Goal: Communication & Community: Answer question/provide support

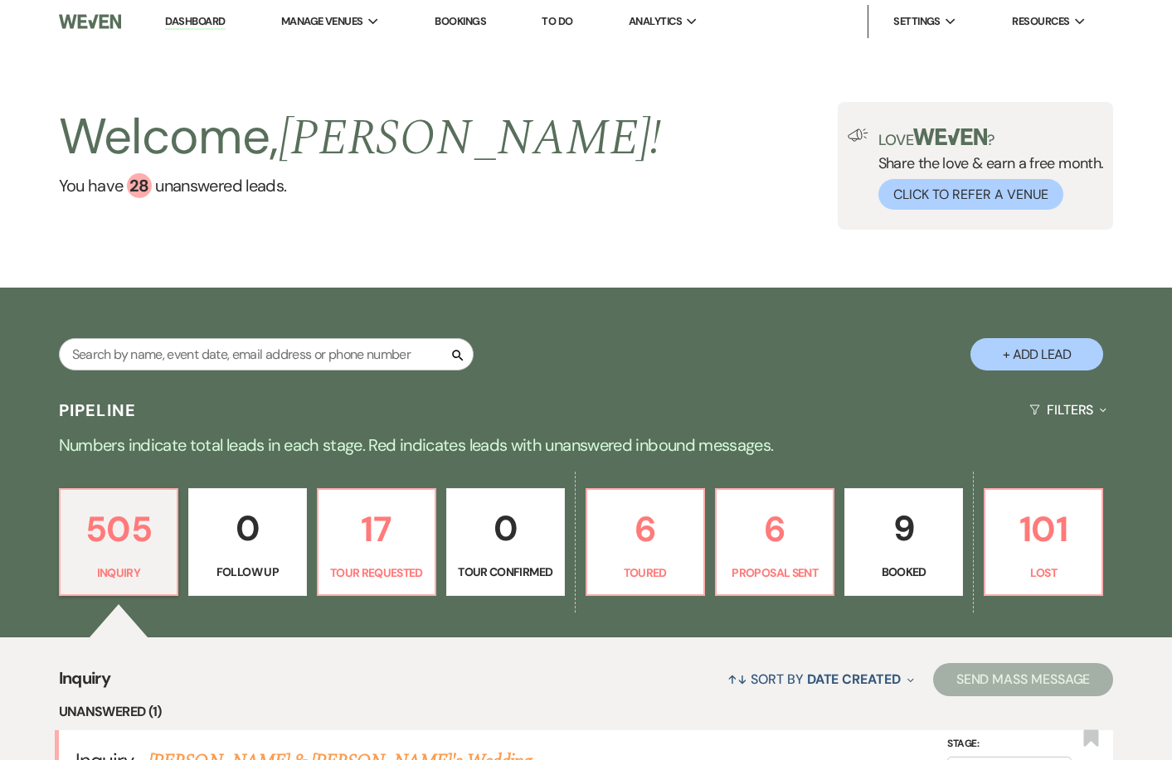
scroll to position [180, 0]
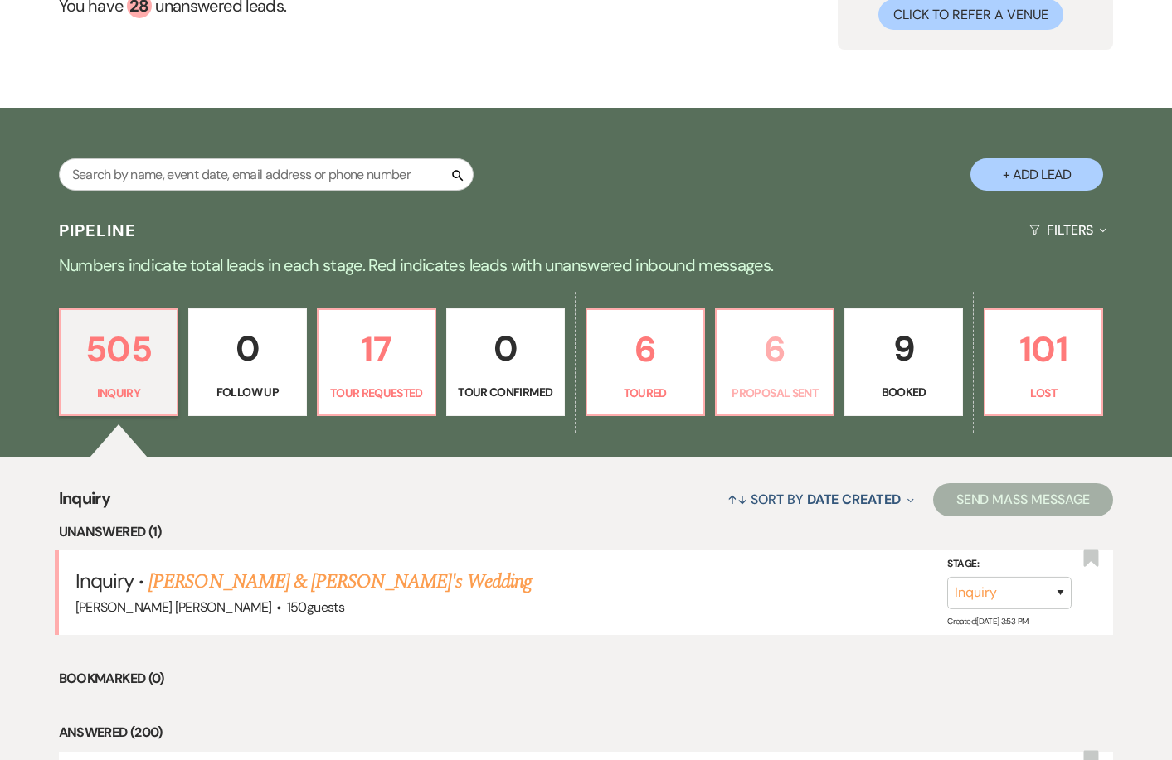
click at [741, 370] on p "6" at bounding box center [774, 350] width 96 height 56
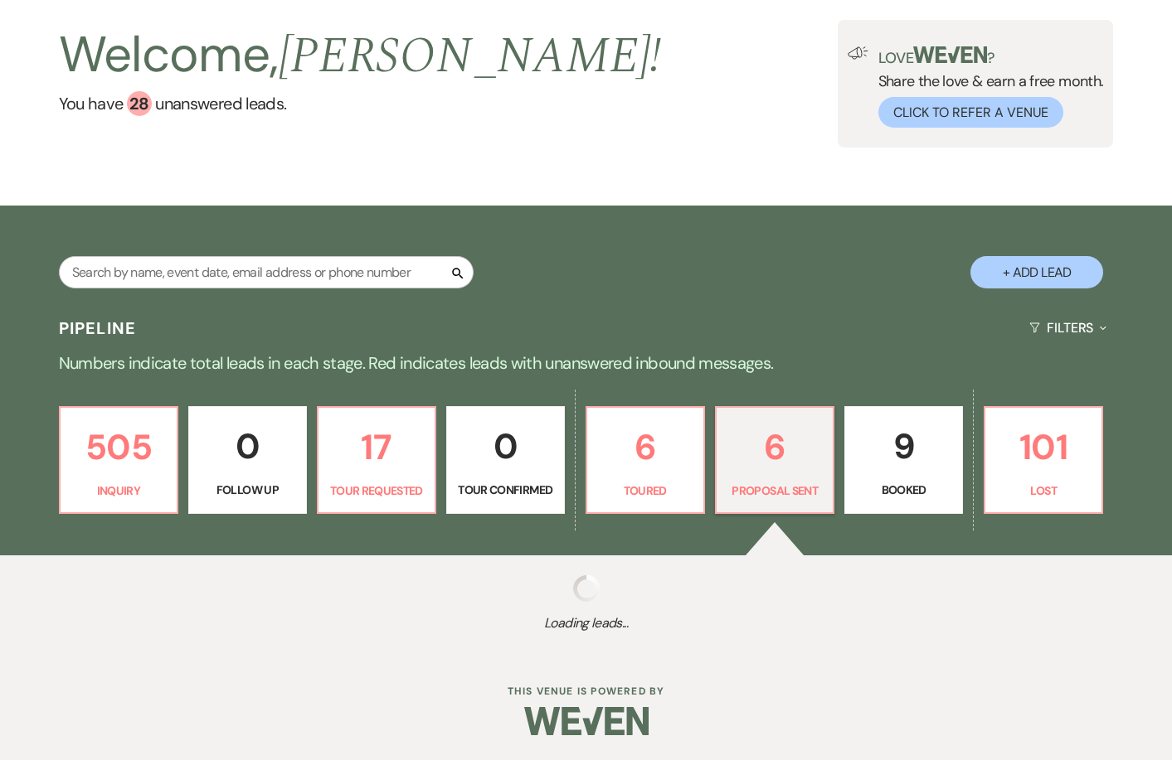
select select "6"
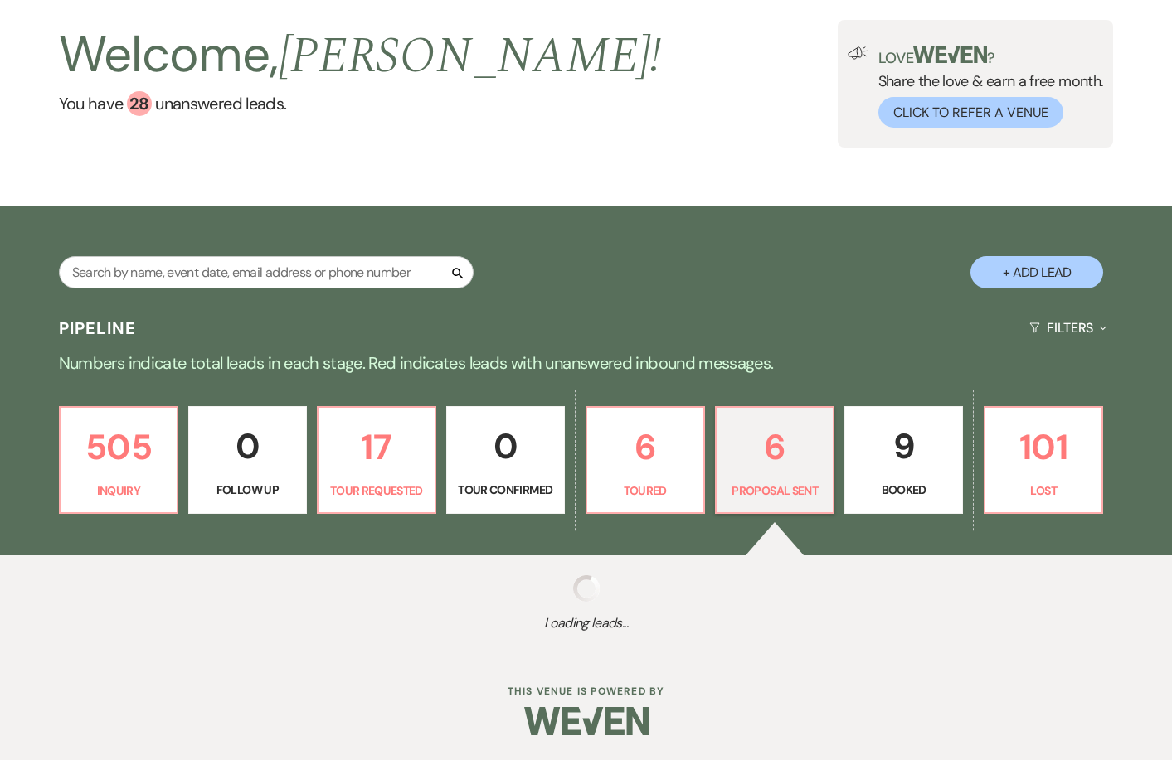
select select "6"
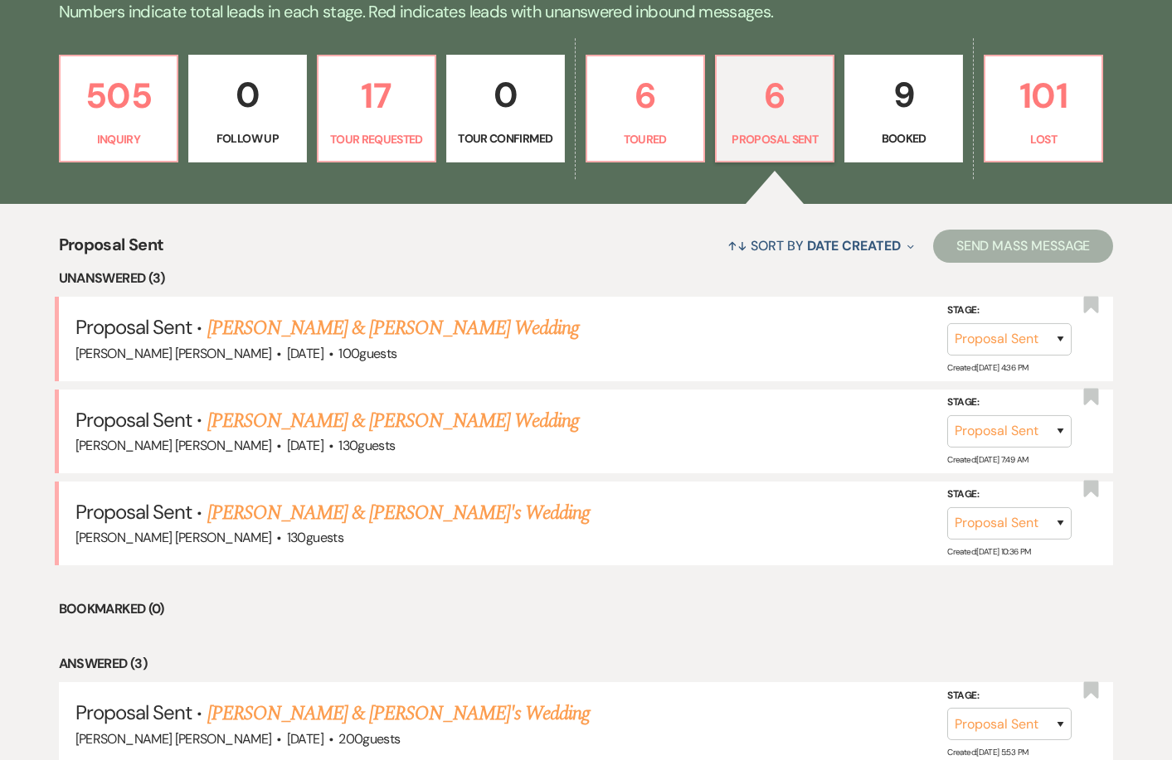
scroll to position [393, 0]
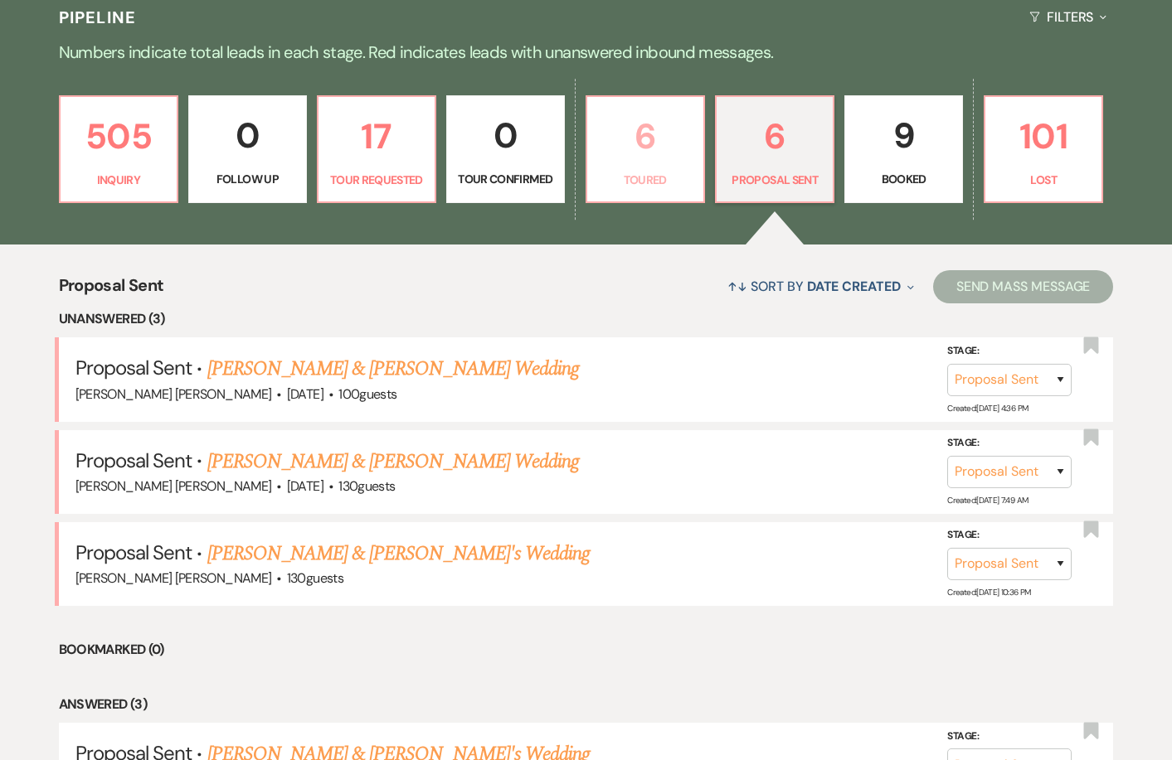
click at [678, 143] on p "6" at bounding box center [645, 137] width 96 height 56
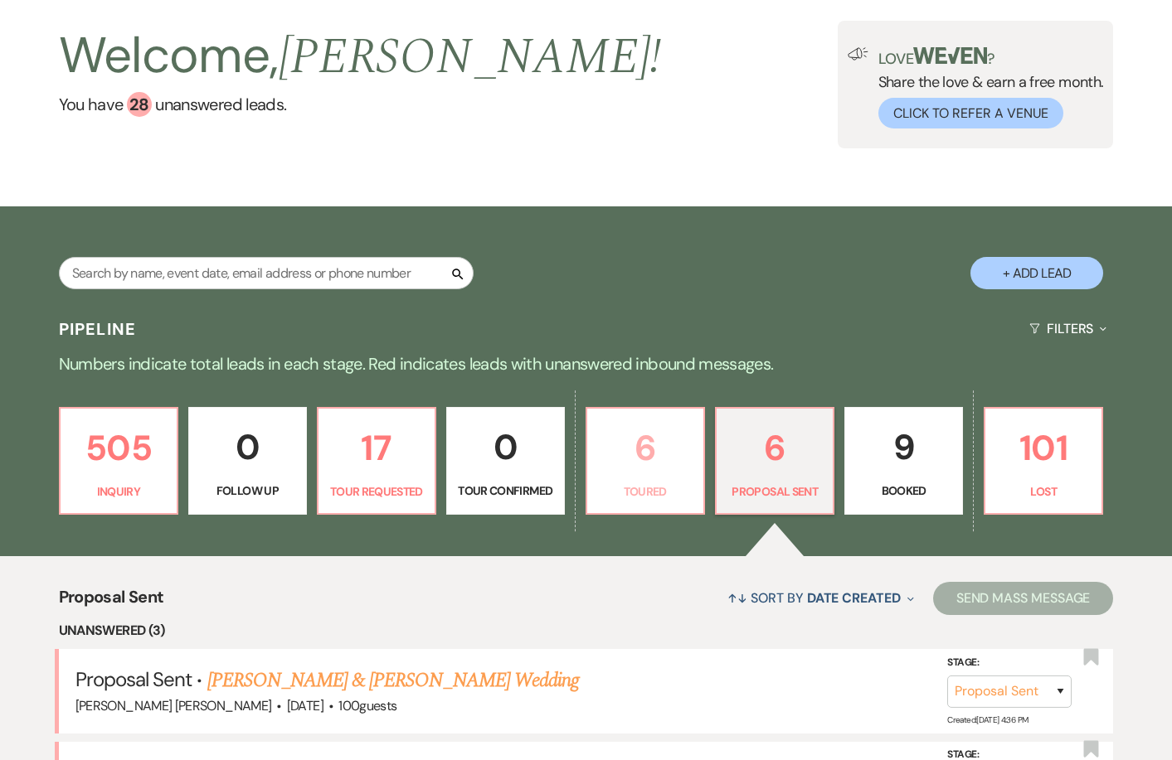
select select "5"
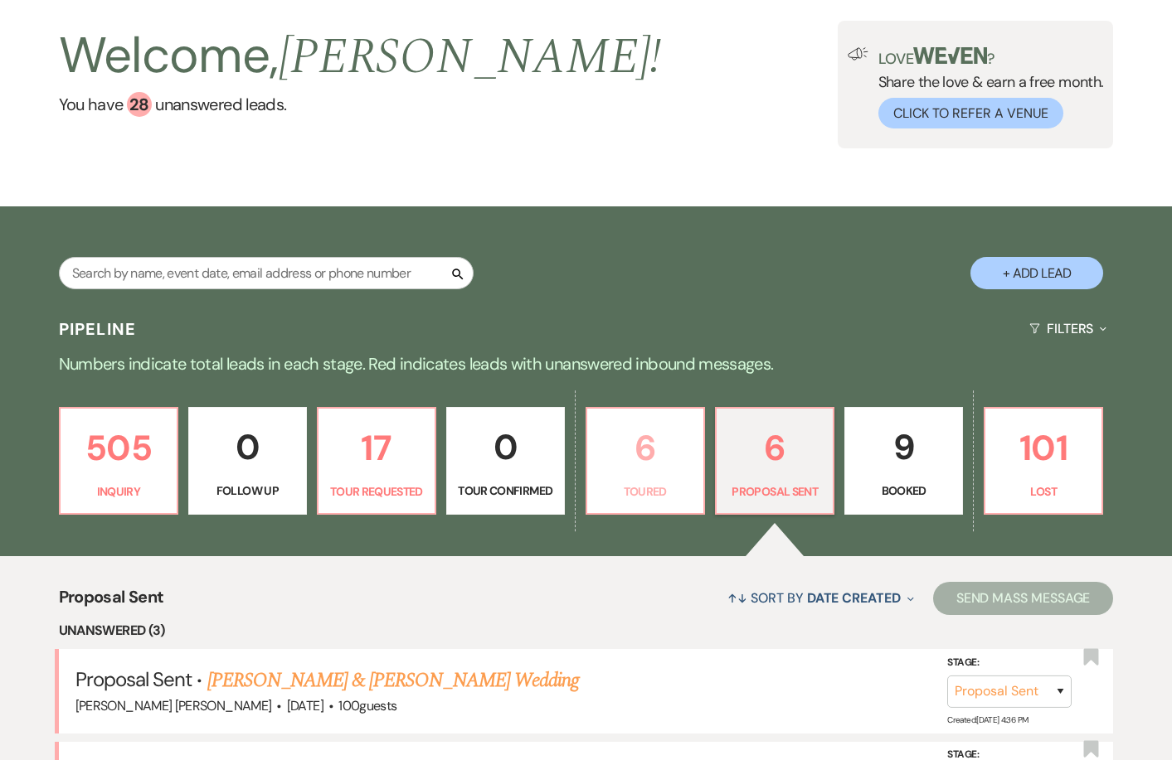
select select "5"
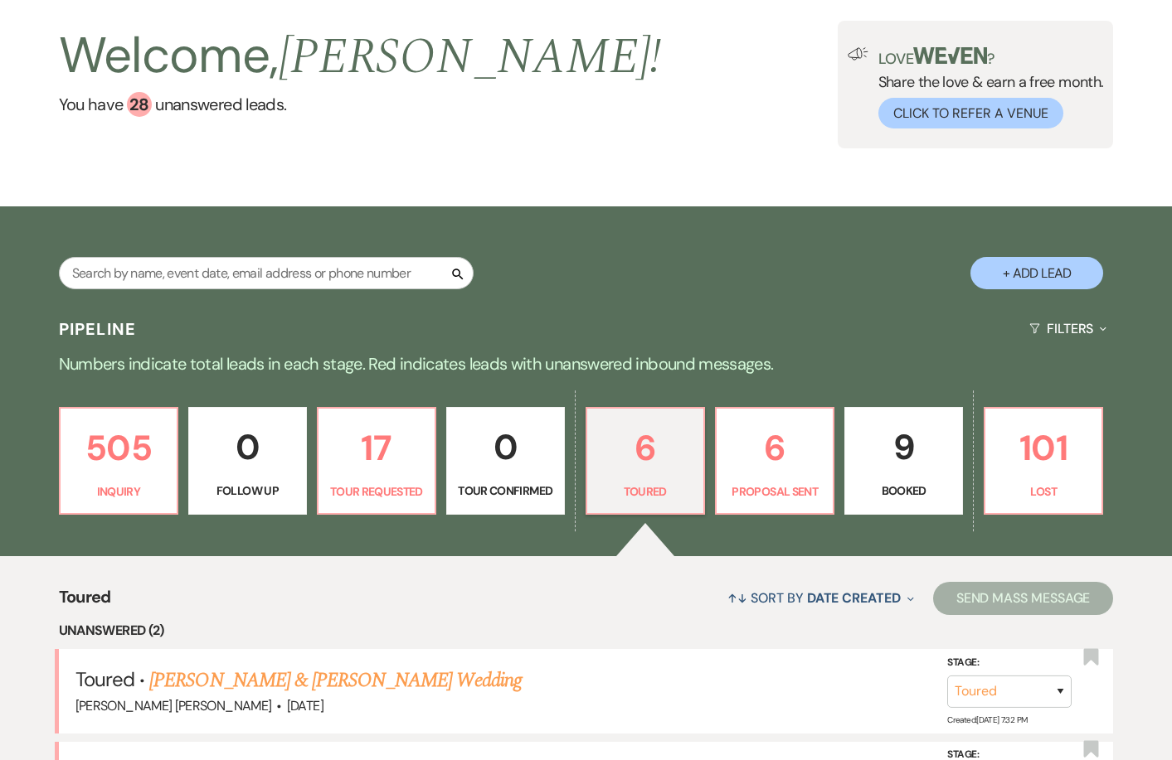
scroll to position [393, 0]
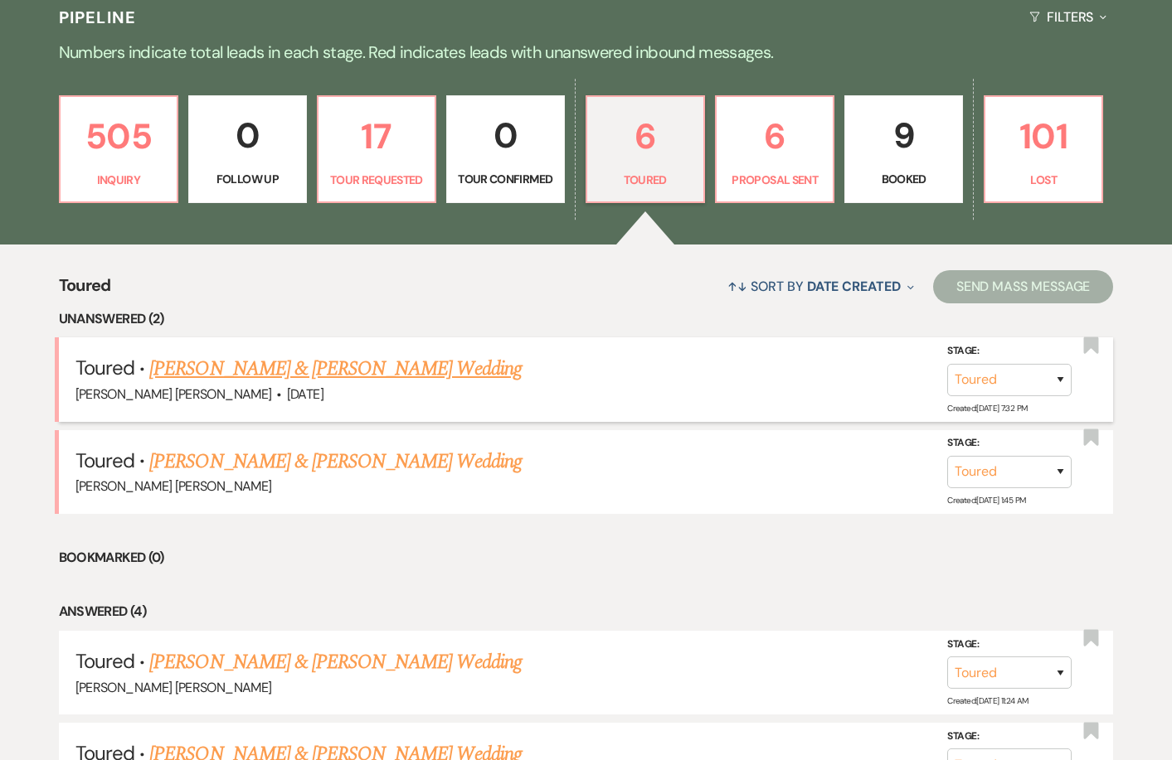
click at [389, 379] on link "Richard Siu & Mikaela Coger's Wedding" at bounding box center [335, 369] width 372 height 30
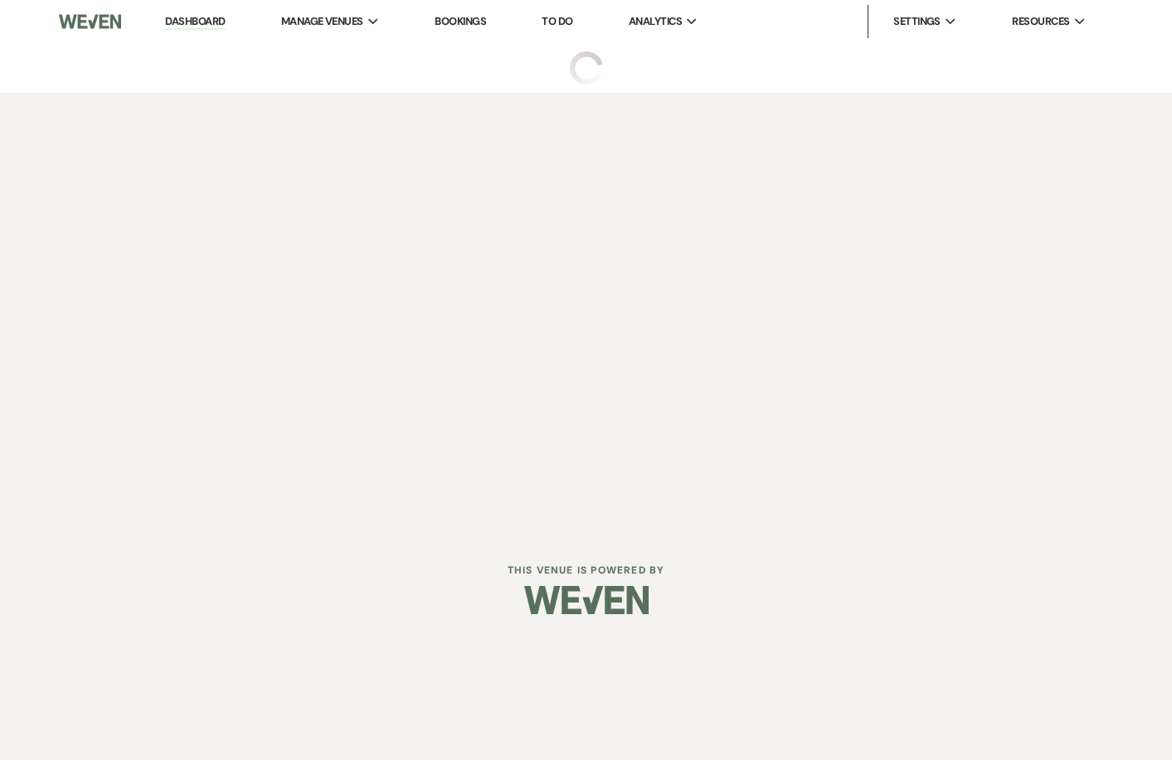
select select "5"
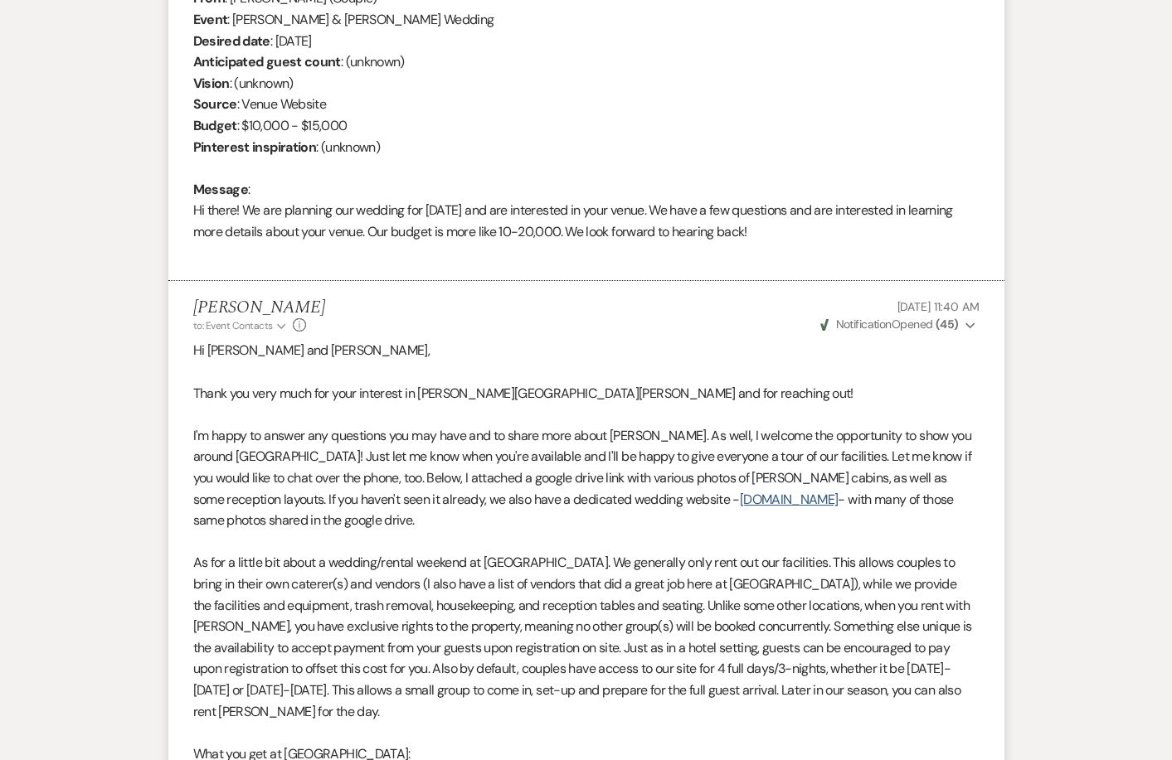
scroll to position [13959, 0]
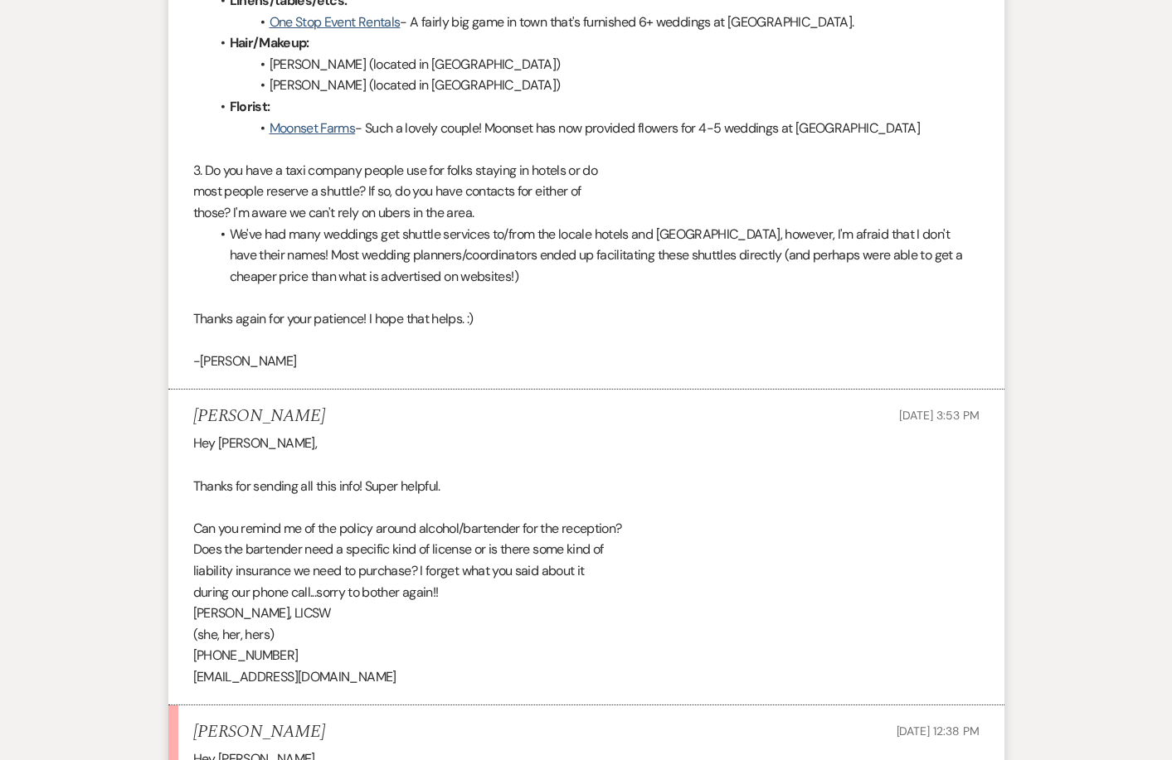
click at [353, 455] on div "Hey Rory, Thanks for sending all this info! Super helpful. Can you remind me of…" at bounding box center [586, 560] width 786 height 255
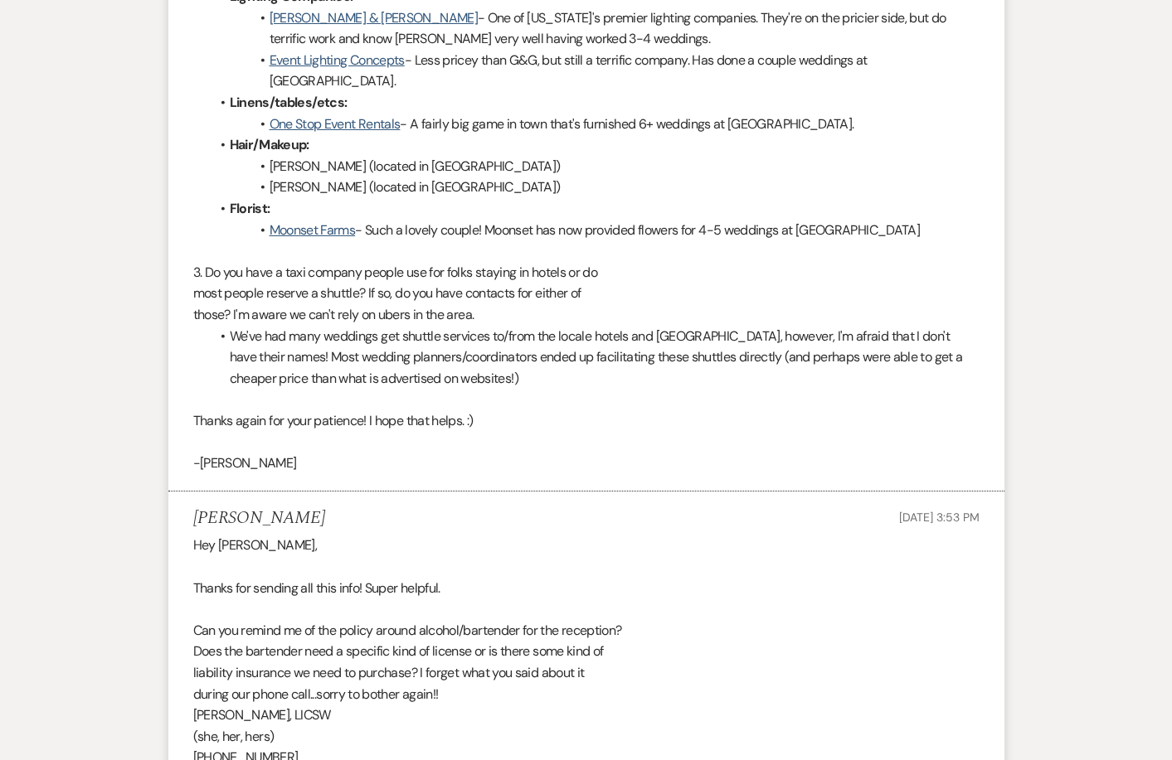
scroll to position [13841, 0]
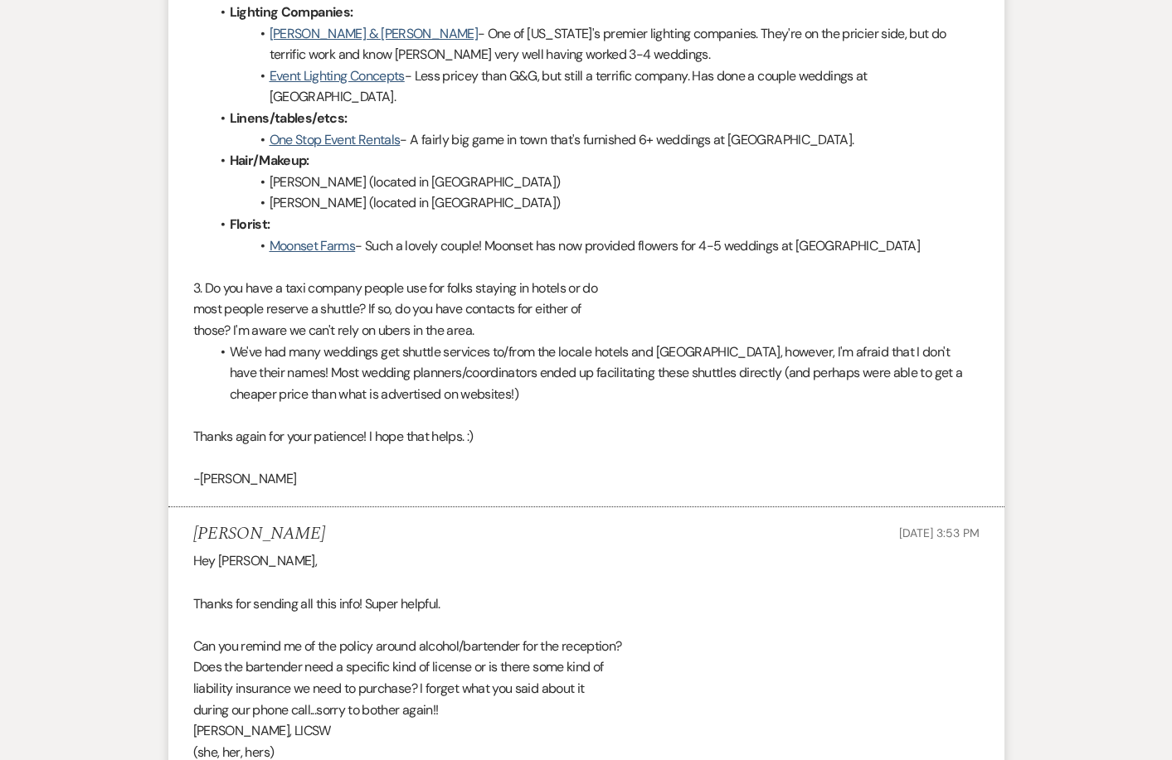
click at [558, 524] on div "Mikaela Coger Feb 21, 2025, 3:53 PM" at bounding box center [586, 534] width 786 height 21
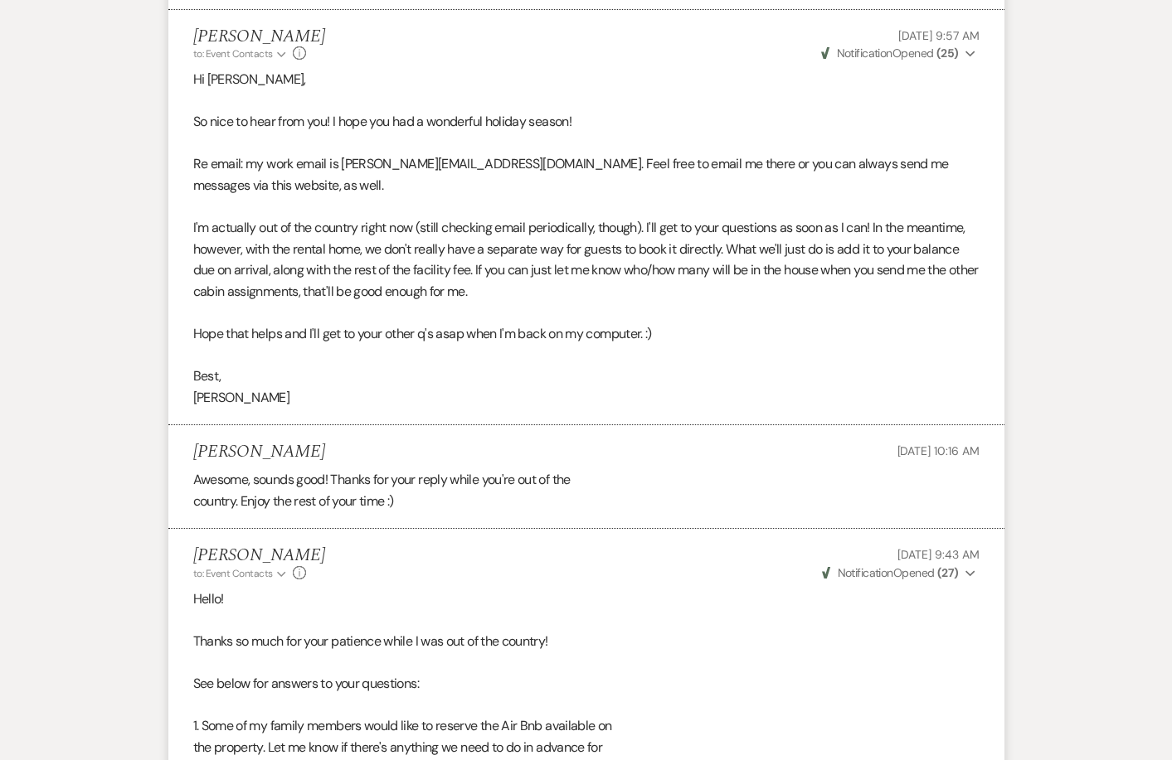
scroll to position [12274, 0]
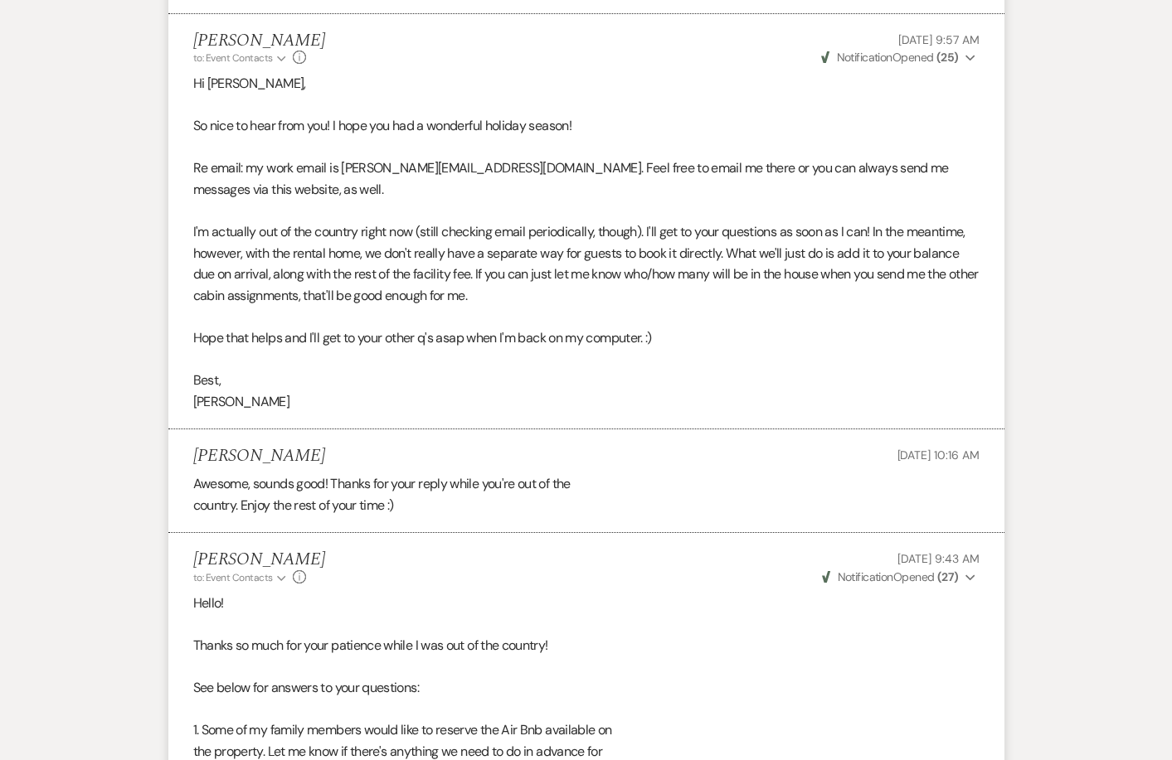
click at [539, 221] on p "I'm actually out of the country right now (still checking email periodically, t…" at bounding box center [586, 263] width 786 height 85
click at [554, 221] on p "I'm actually out of the country right now (still checking email periodically, t…" at bounding box center [586, 263] width 786 height 85
click at [634, 221] on p "I'm actually out of the country right now (still checking email periodically, t…" at bounding box center [586, 263] width 786 height 85
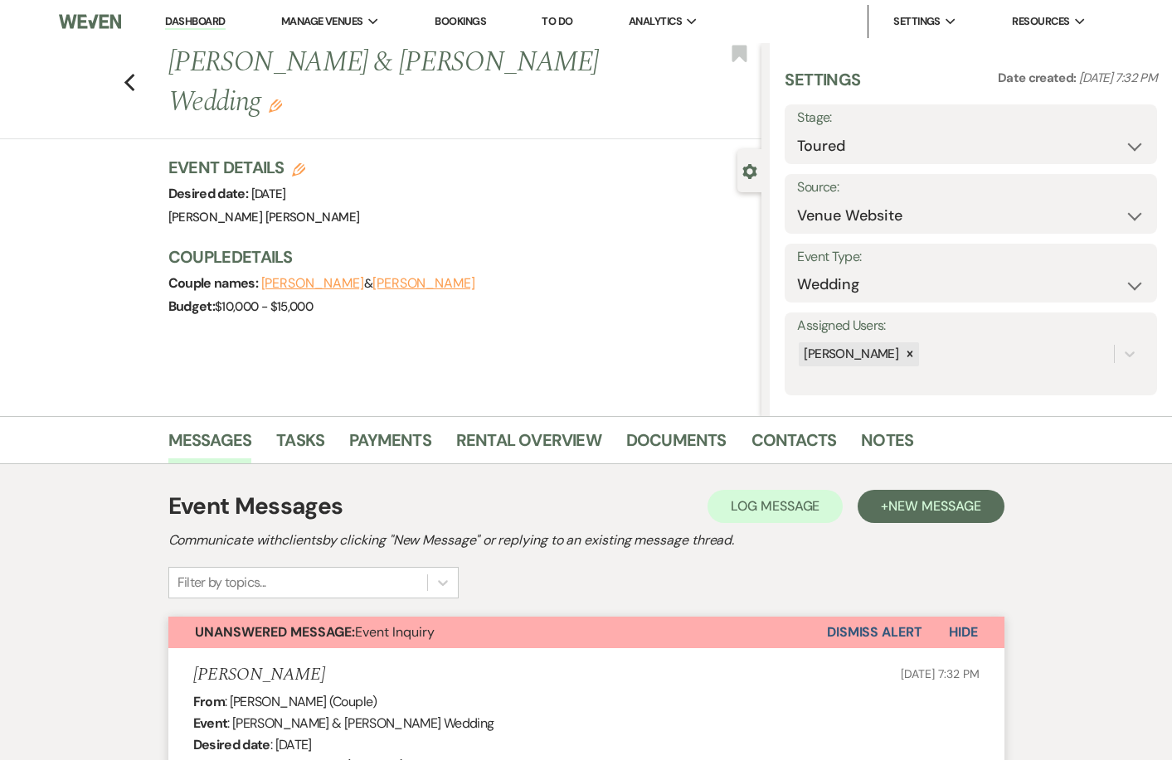
scroll to position [13959, 0]
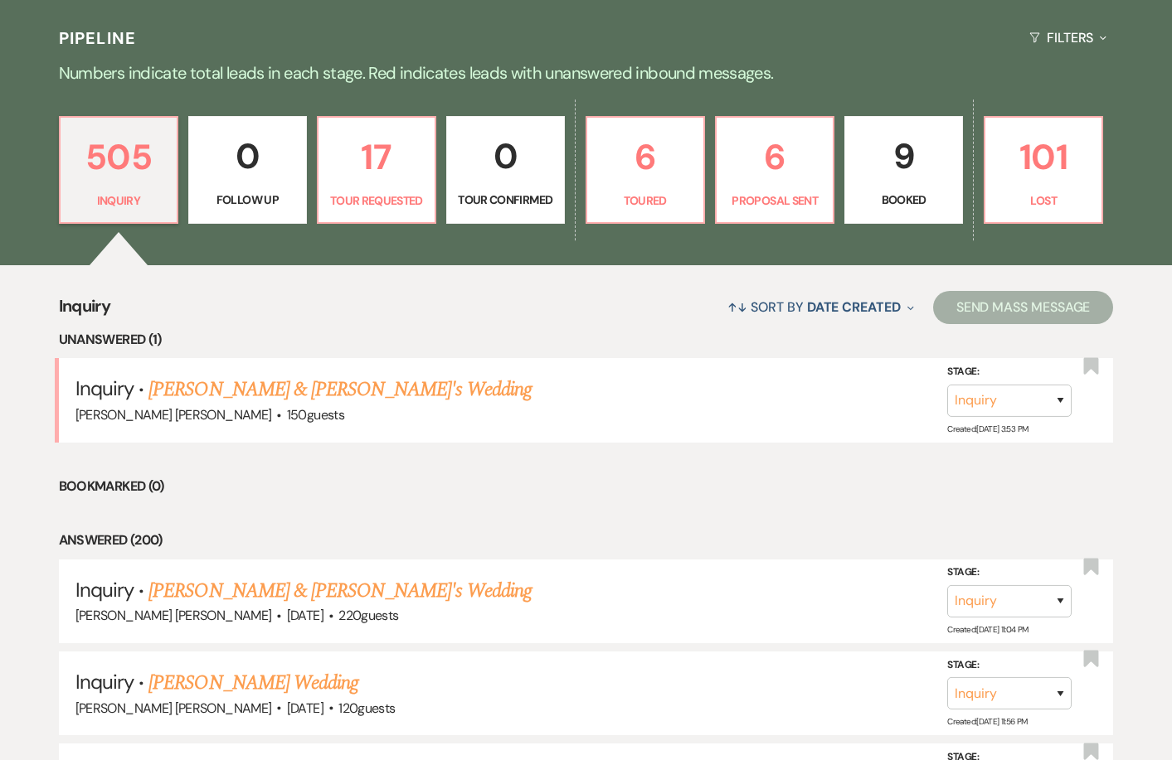
scroll to position [379, 0]
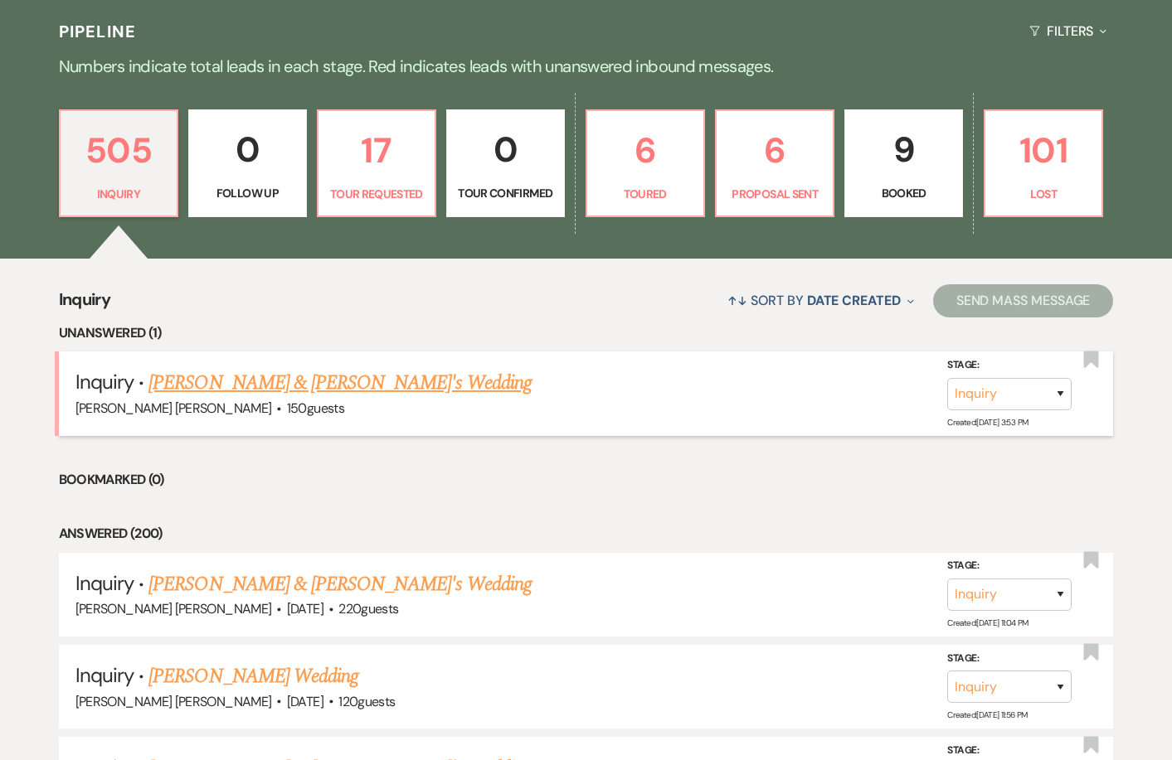
click at [243, 379] on link "[PERSON_NAME] & [PERSON_NAME]'s Wedding" at bounding box center [339, 383] width 383 height 30
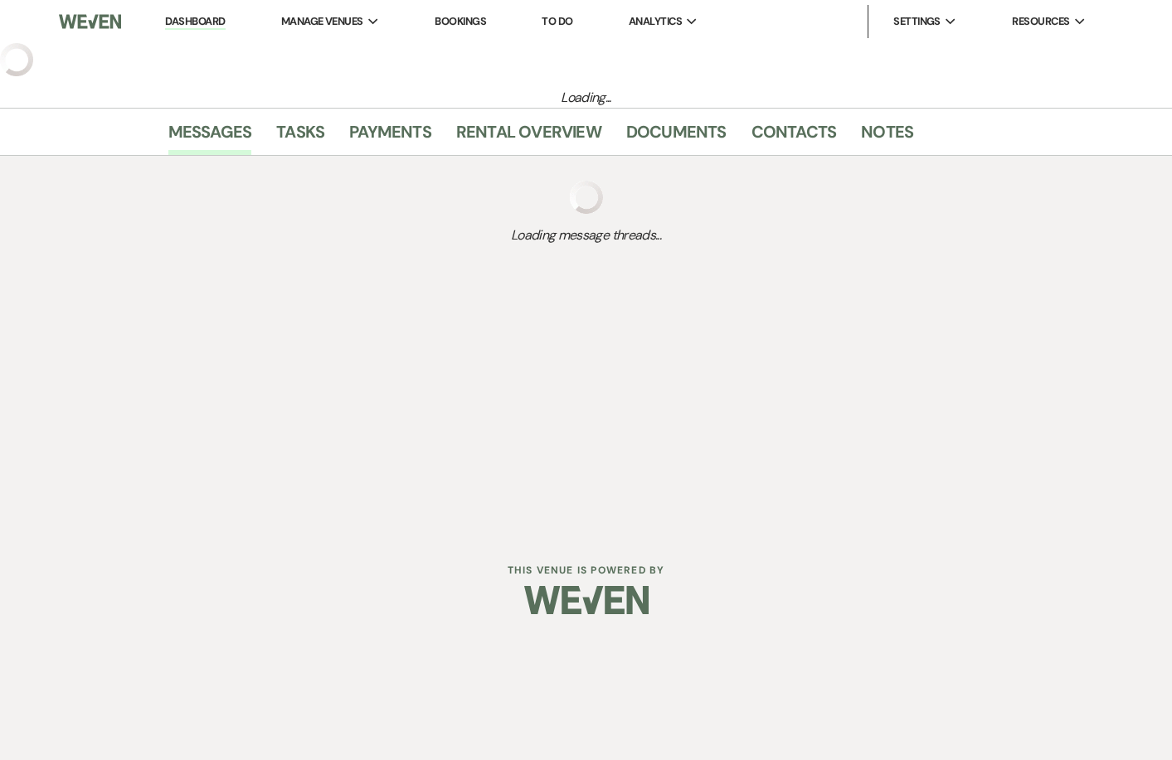
select select "5"
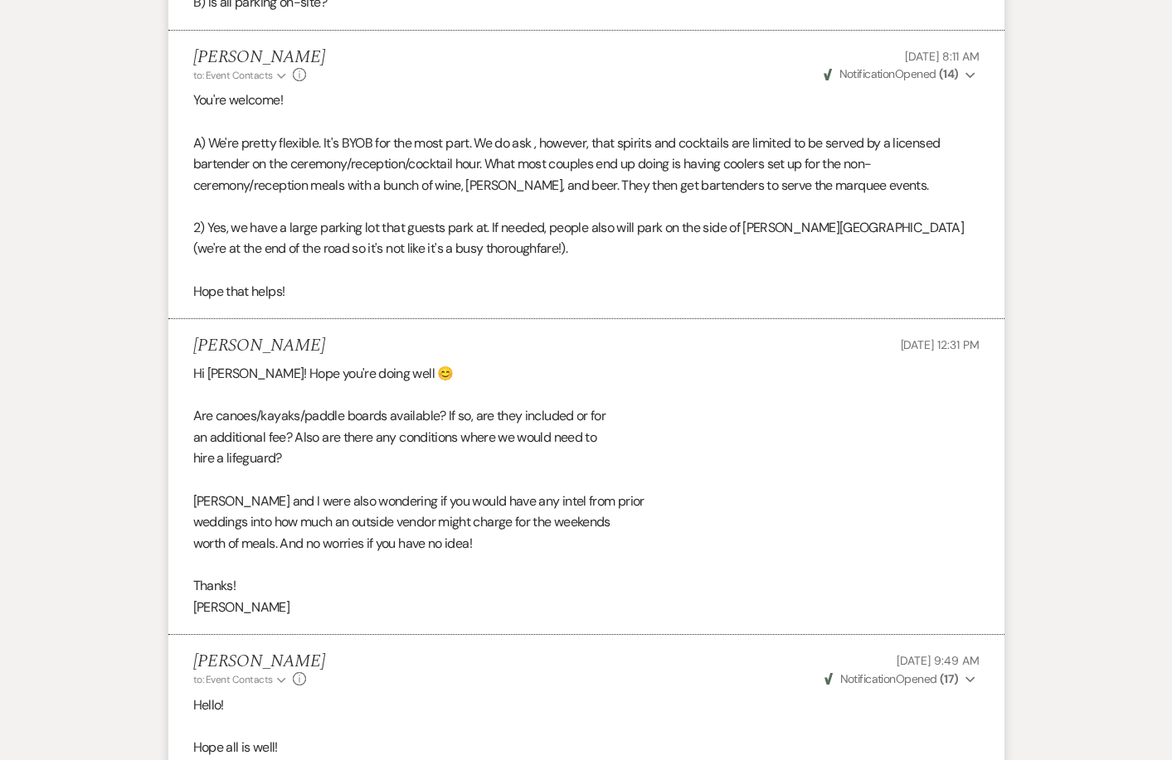
scroll to position [4774, 0]
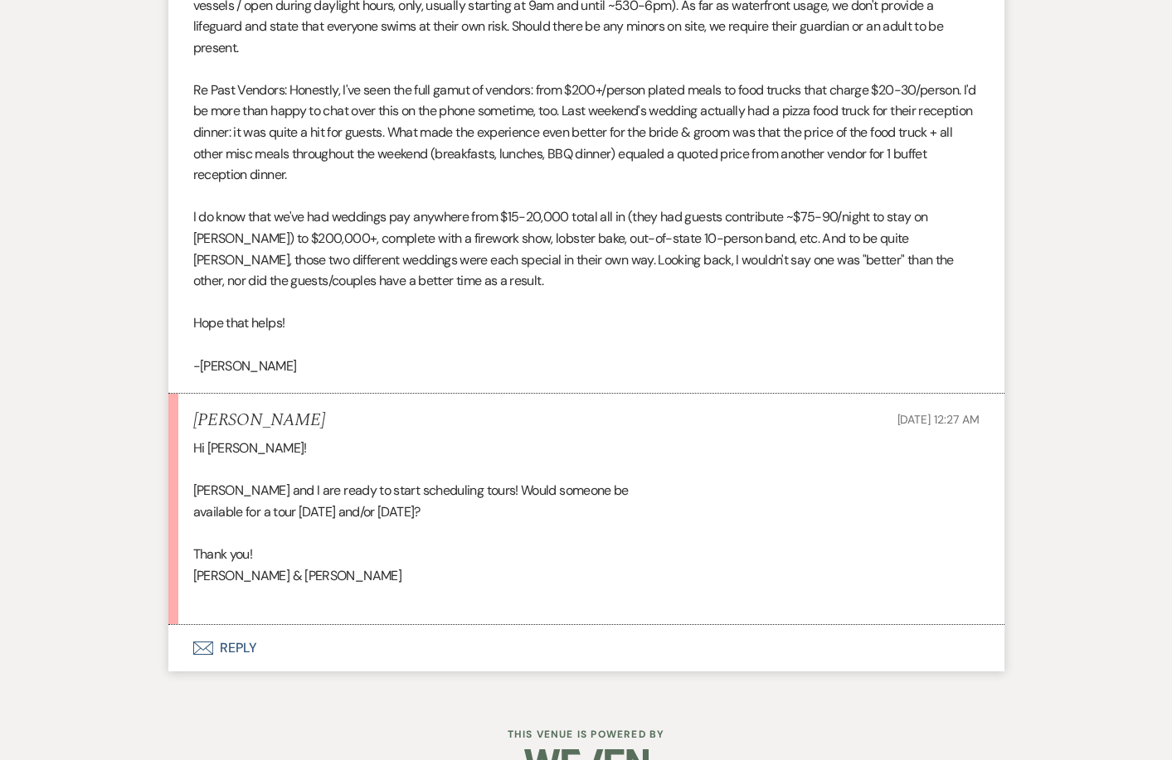
click at [297, 532] on div "Hi [PERSON_NAME]! [PERSON_NAME] and I are ready to start scheduling tours! Woul…" at bounding box center [586, 523] width 786 height 170
click at [495, 464] on div "Hi [PERSON_NAME]! [PERSON_NAME] and I are ready to start scheduling tours! Woul…" at bounding box center [586, 523] width 786 height 170
click at [440, 537] on div "Hi [PERSON_NAME]! [PERSON_NAME] and I are ready to start scheduling tours! Woul…" at bounding box center [586, 523] width 786 height 170
click at [250, 625] on button "Envelope Reply" at bounding box center [586, 648] width 836 height 46
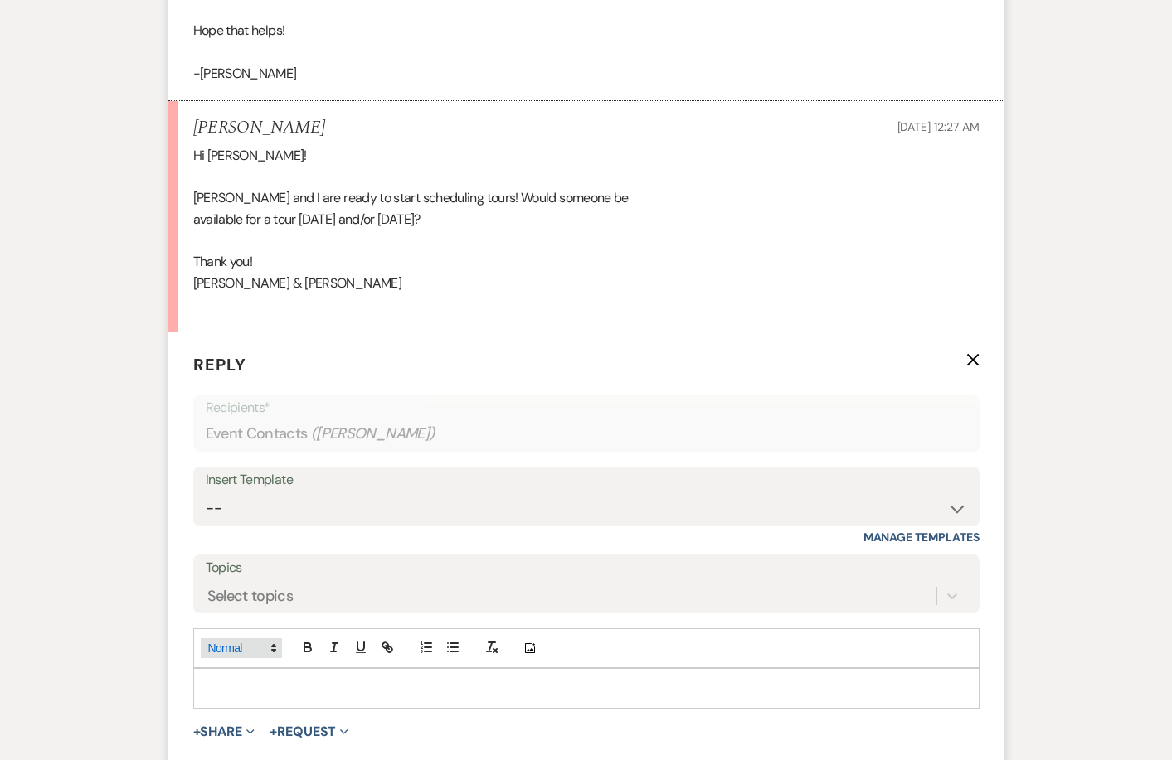
scroll to position [5091, 0]
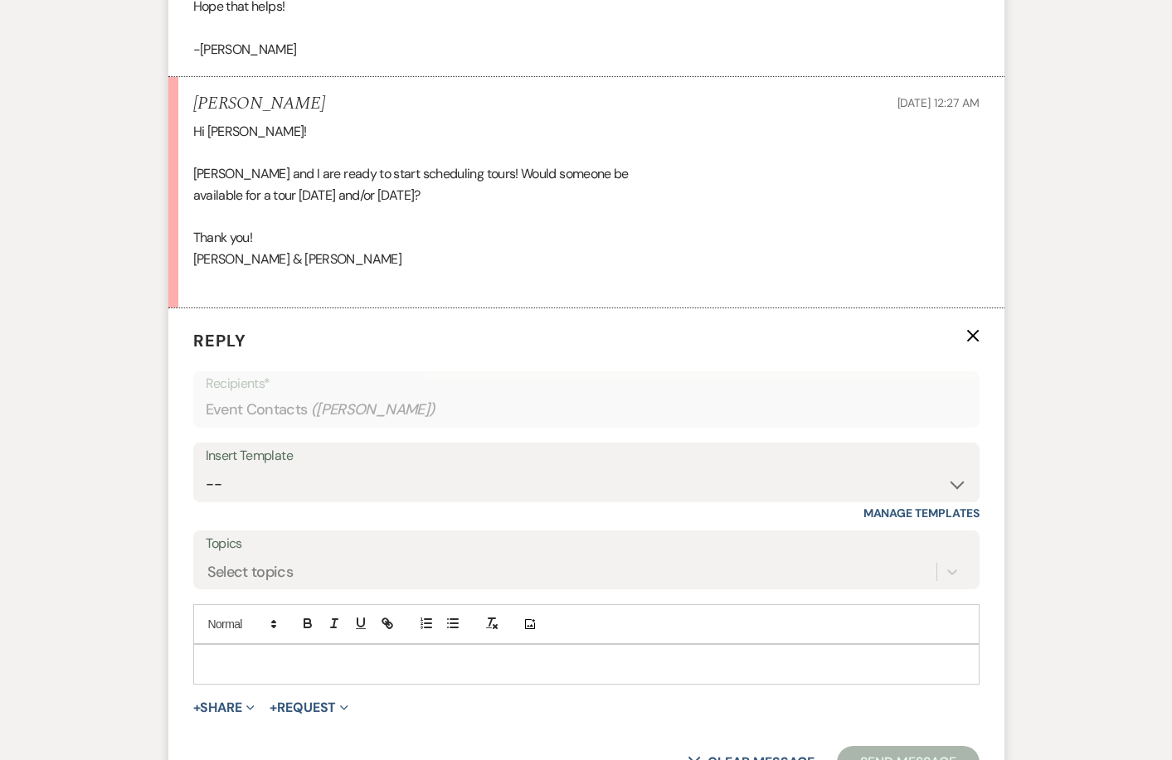
click at [270, 645] on div at bounding box center [586, 664] width 784 height 38
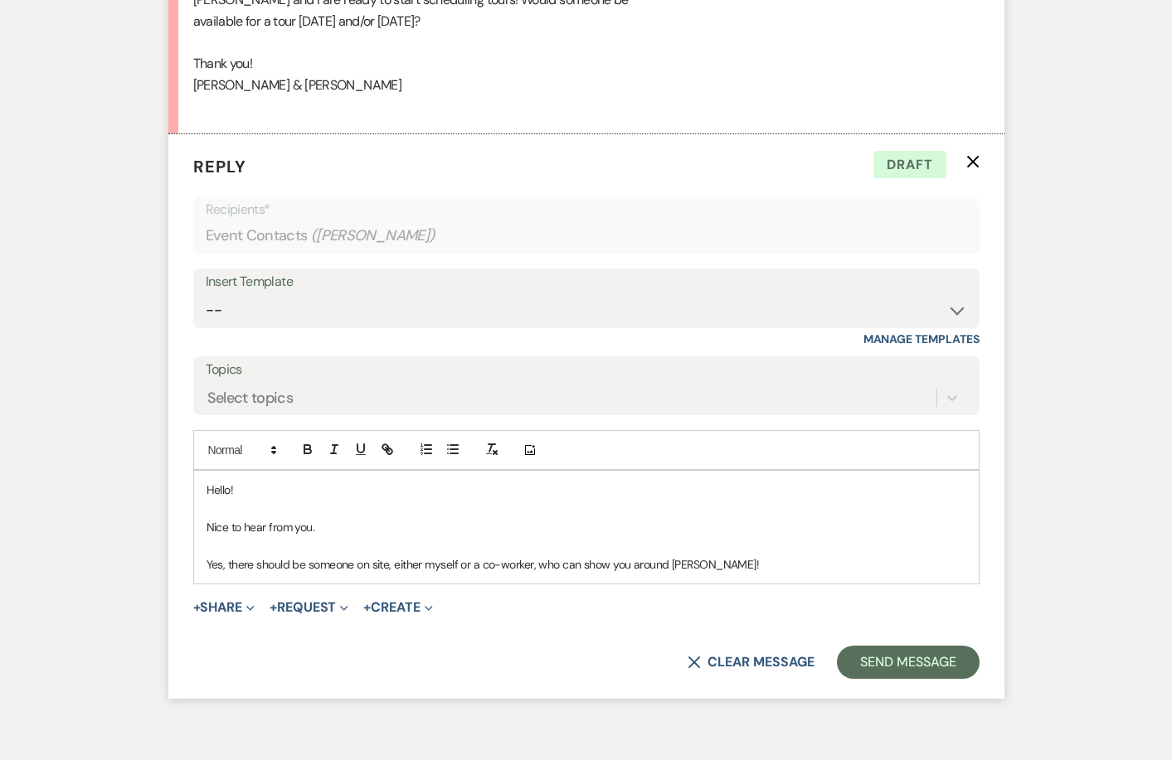
scroll to position [5270, 0]
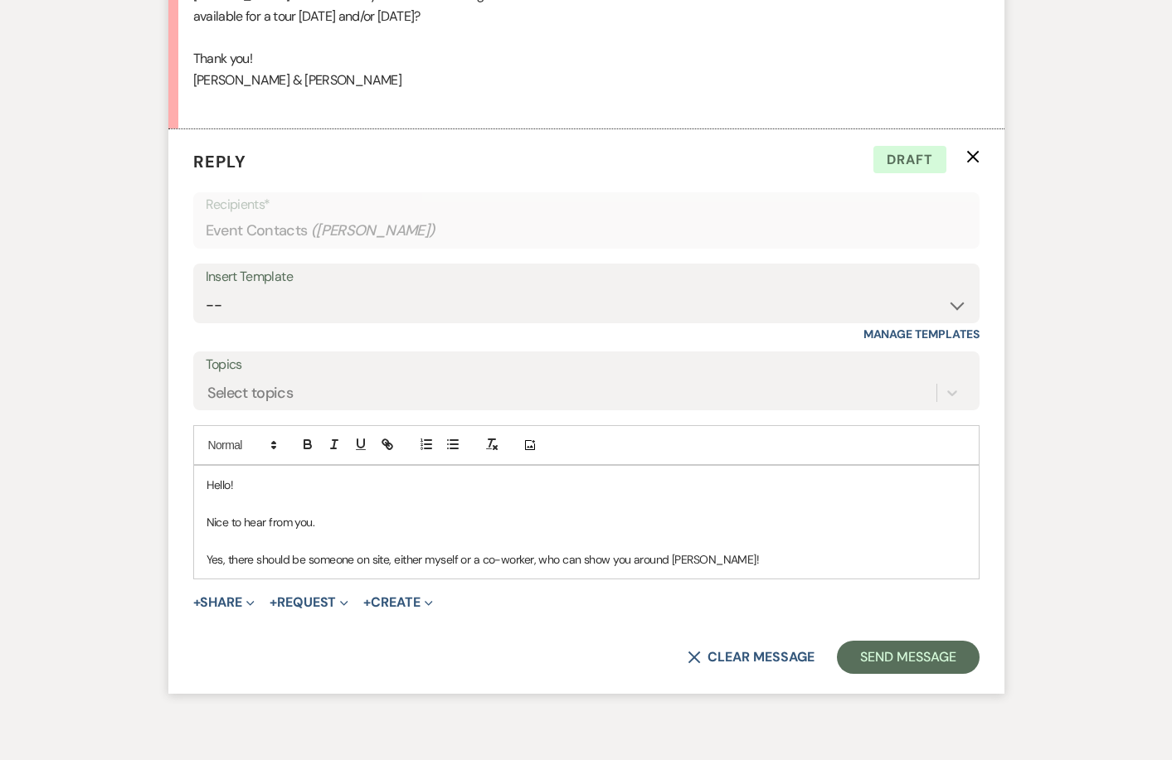
click at [543, 532] on p at bounding box center [586, 541] width 760 height 18
click at [540, 551] on p "Yes, there should be someone on site, either myself or a co-worker, who can sho…" at bounding box center [586, 560] width 760 height 18
click at [677, 551] on p "Yes, there should be someone on site, either myself or a co-worker, who can sho…" at bounding box center [586, 560] width 760 height 18
click at [770, 551] on p "Yes, there should be someone on site, either myself or a co-worker, who can sho…" at bounding box center [586, 560] width 760 height 18
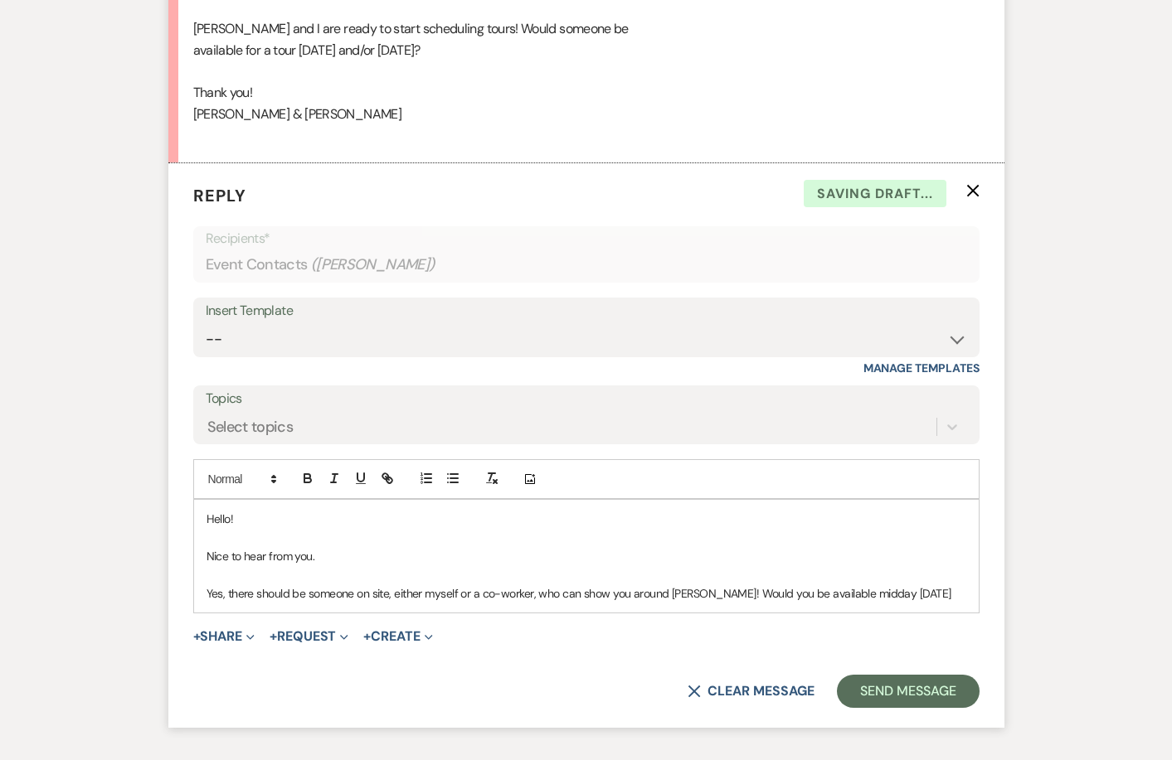
click at [900, 585] on p "Yes, there should be someone on site, either myself or a co-worker, who can sho…" at bounding box center [586, 594] width 760 height 18
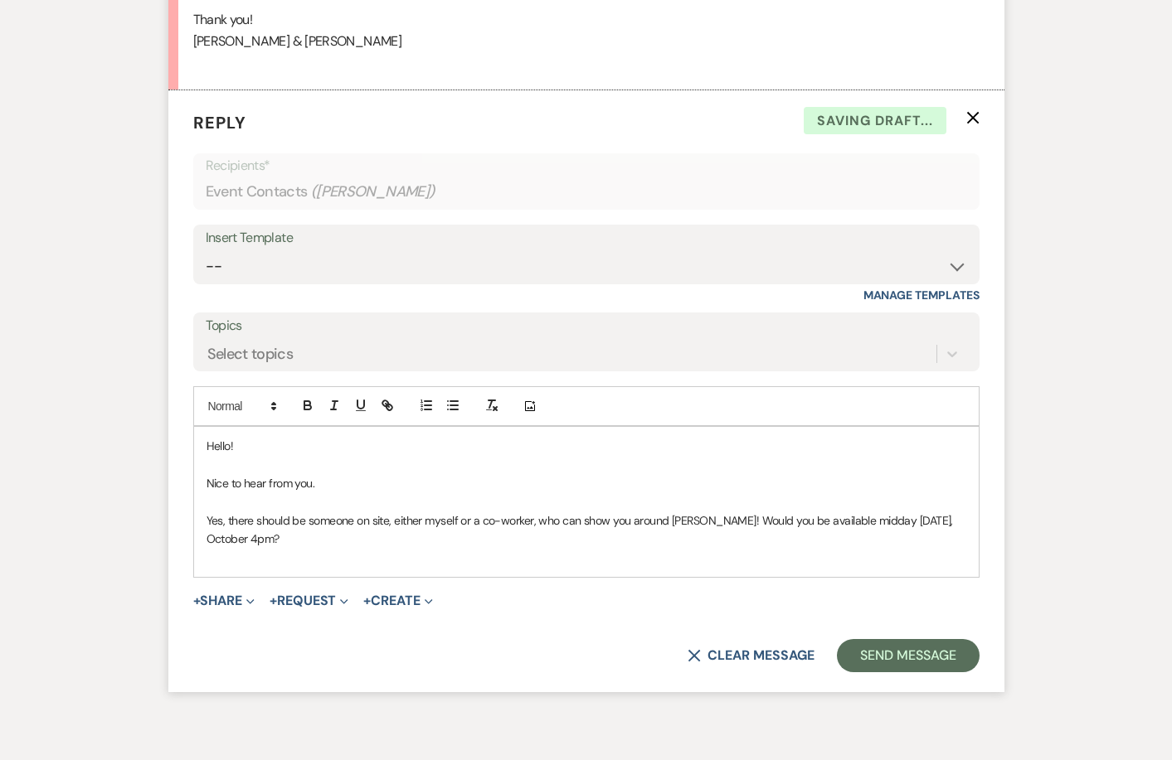
scroll to position [5311, 0]
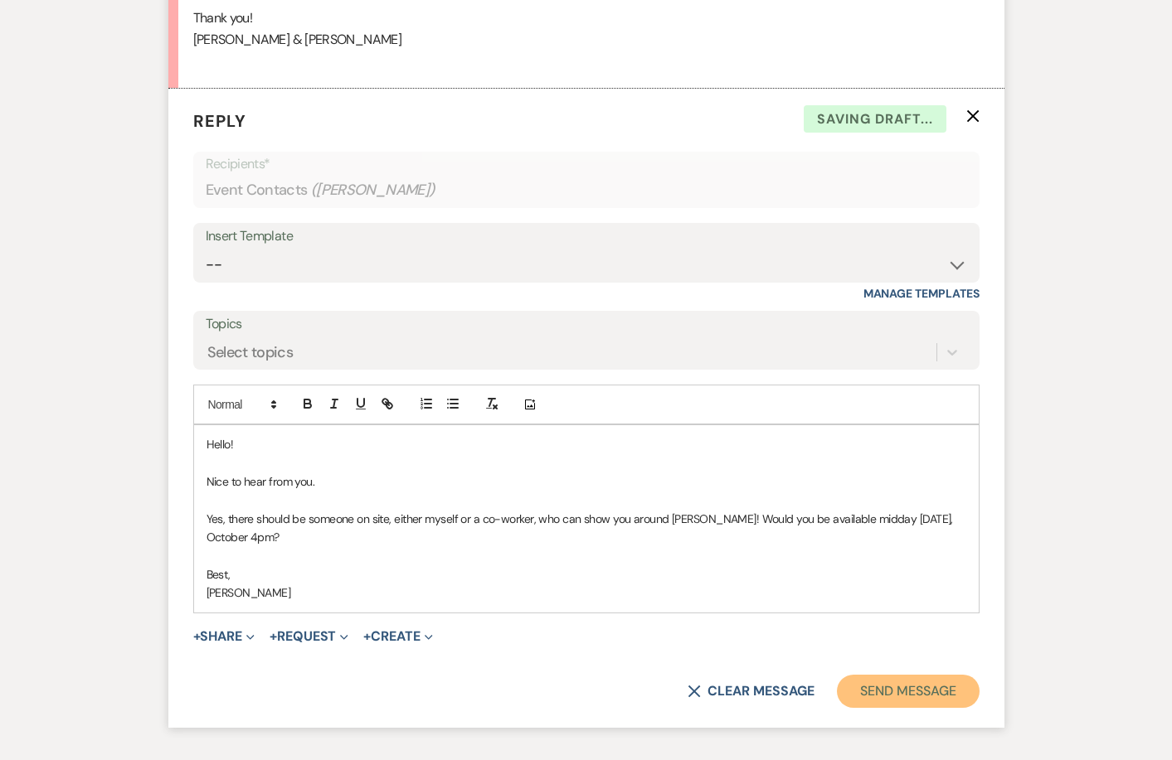
click at [898, 675] on button "Send Message" at bounding box center [908, 691] width 142 height 33
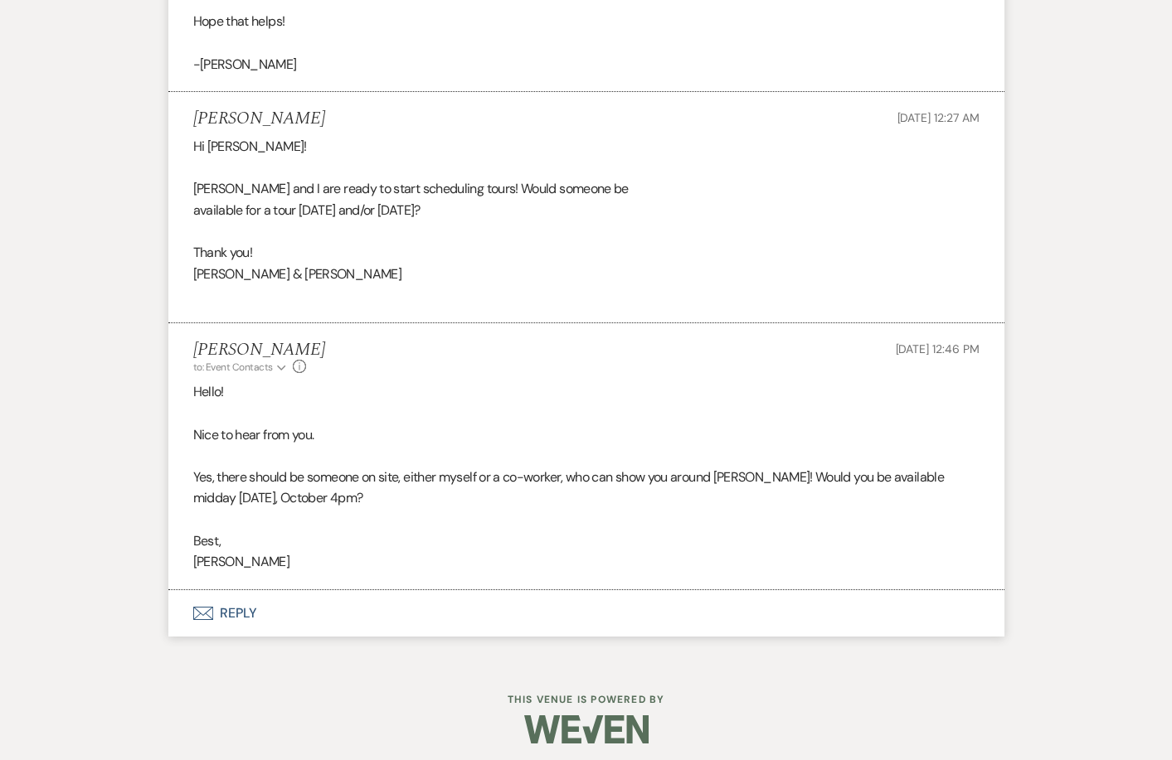
scroll to position [5041, 0]
